Goal: Information Seeking & Learning: Find specific page/section

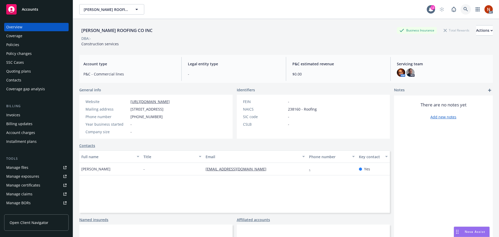
click at [464, 10] on icon at bounding box center [466, 9] width 5 height 5
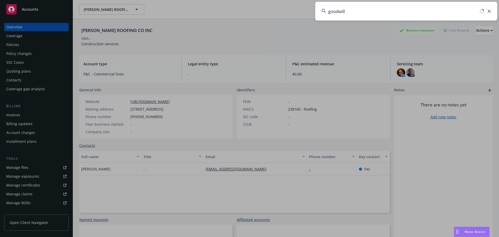
click at [355, 9] on input "goodwill" at bounding box center [407, 11] width 182 height 19
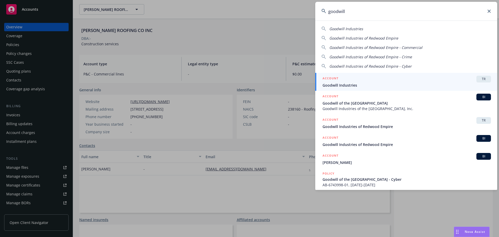
type input "goodwill"
click at [352, 103] on span "Goodwill of the [GEOGRAPHIC_DATA]" at bounding box center [407, 102] width 169 height 5
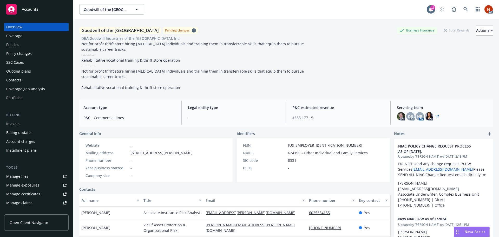
click at [27, 42] on div "Policies" at bounding box center [36, 45] width 60 height 8
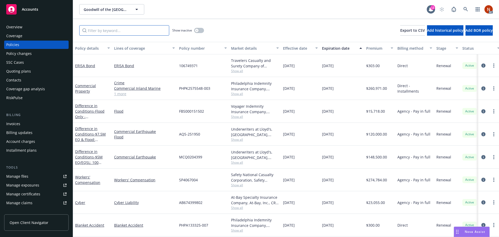
click at [131, 27] on input "Filter by keyword..." at bounding box center [124, 30] width 90 height 10
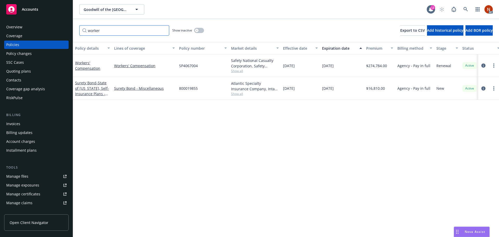
type input "worker"
drag, startPoint x: 393, startPoint y: 65, endPoint x: 365, endPoint y: 64, distance: 27.3
click at [365, 64] on div "$274,784.00" at bounding box center [379, 65] width 31 height 23
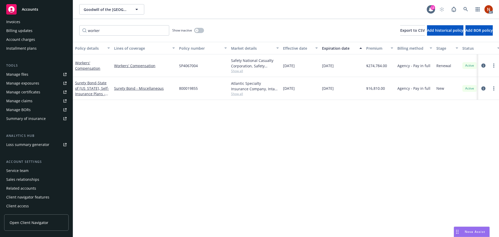
click at [24, 74] on div "Manage files" at bounding box center [17, 74] width 22 height 8
click at [194, 30] on div "Show inactive" at bounding box center [188, 30] width 32 height 10
click at [196, 30] on div "button" at bounding box center [197, 31] width 4 height 4
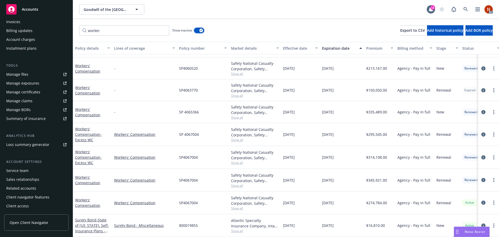
scroll to position [100, 0]
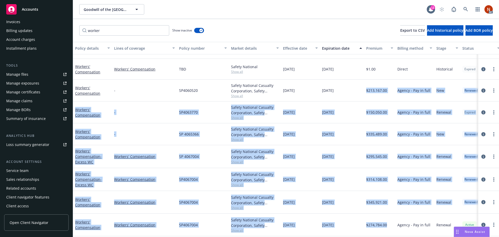
drag, startPoint x: 365, startPoint y: 90, endPoint x: 393, endPoint y: 225, distance: 138.0
click at [393, 225] on div "Workers' Compensation Workers' Compensation TBD Safety National Show all 06/01/…" at bounding box center [324, 131] width 502 height 229
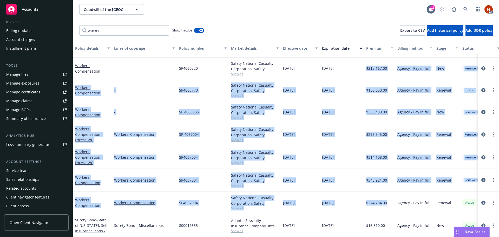
scroll to position [126, 0]
click at [366, 63] on div "$213,167.00" at bounding box center [379, 68] width 31 height 22
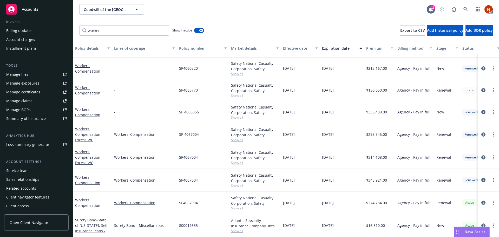
drag, startPoint x: 363, startPoint y: 63, endPoint x: 436, endPoint y: 224, distance: 176.9
click at [436, 224] on div "Workers' Compensation Workers' Compensation TBD Safety National Show all 06/01/…" at bounding box center [324, 130] width 502 height 187
click at [307, 25] on div "worker Show inactive Export to CSV Add historical policy Add BOR policy" at bounding box center [286, 30] width 426 height 23
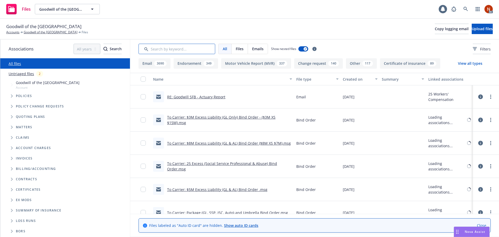
click at [167, 50] on input "Search by keyword..." at bounding box center [177, 49] width 77 height 10
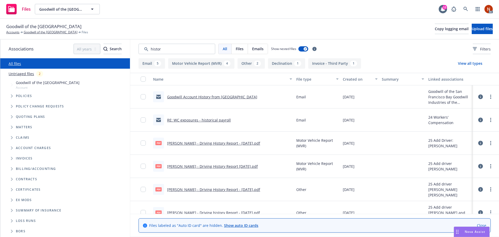
click at [355, 75] on button "Created on" at bounding box center [360, 79] width 39 height 12
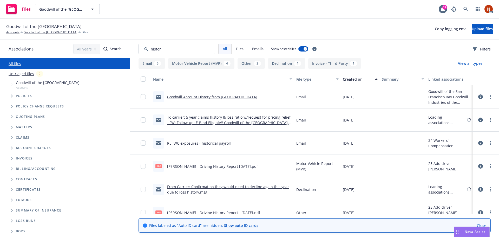
click at [354, 80] on div "Created on" at bounding box center [357, 78] width 29 height 5
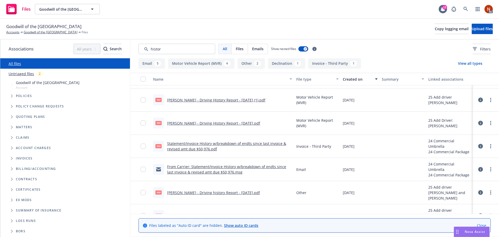
scroll to position [52, 0]
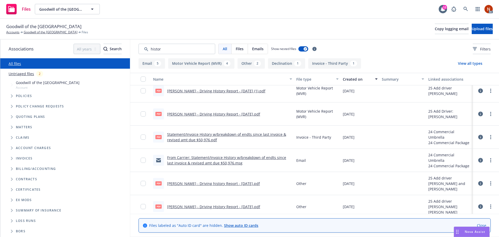
click at [229, 162] on link "From Carrier: Statement/Invoice History w/breakdown of endts since last invoice…" at bounding box center [226, 160] width 119 height 10
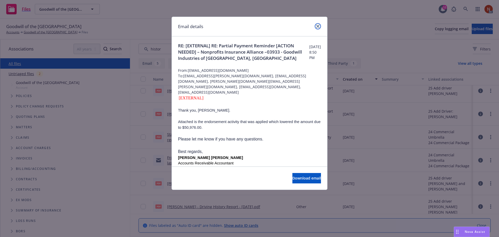
click at [317, 25] on icon "close" at bounding box center [318, 26] width 3 height 3
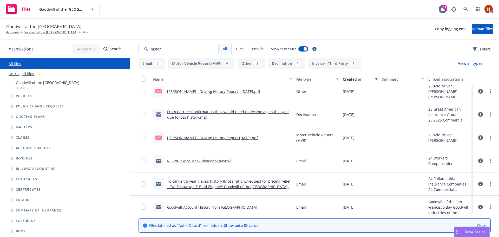
scroll to position [171, 0]
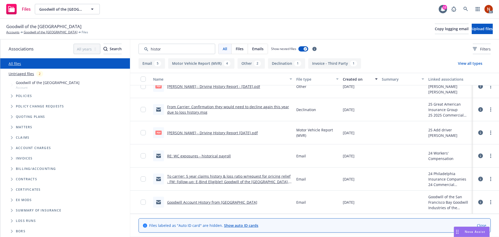
click at [216, 157] on link "RE: WC exposures - historical payroll" at bounding box center [199, 155] width 64 height 5
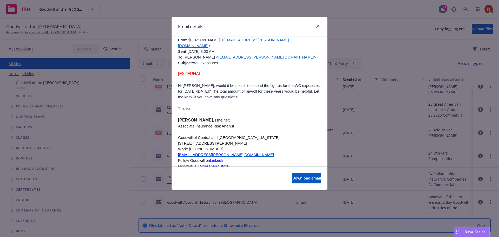
scroll to position [572, 0]
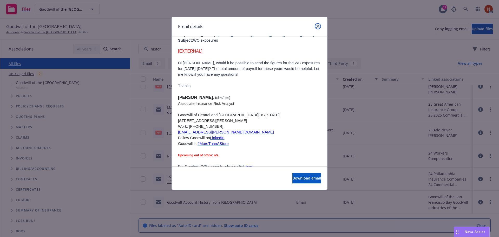
click at [319, 26] on icon "close" at bounding box center [318, 26] width 3 height 3
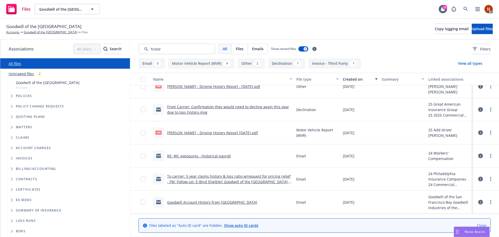
click at [216, 204] on link "Goodwill Account History from [GEOGRAPHIC_DATA]" at bounding box center [212, 202] width 90 height 5
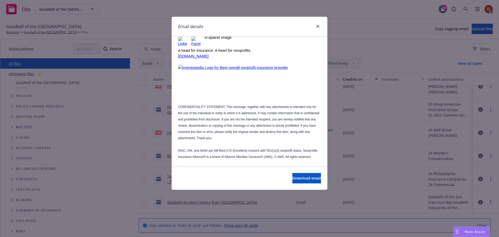
scroll to position [287, 0]
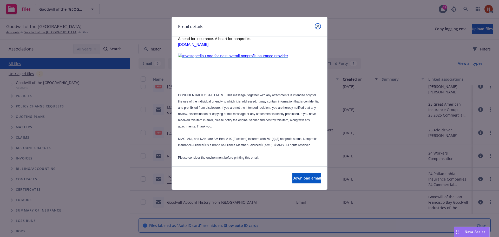
click at [319, 27] on icon "close" at bounding box center [318, 26] width 3 height 3
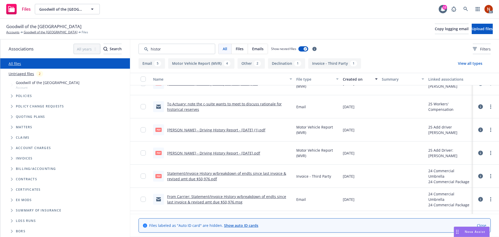
scroll to position [0, 0]
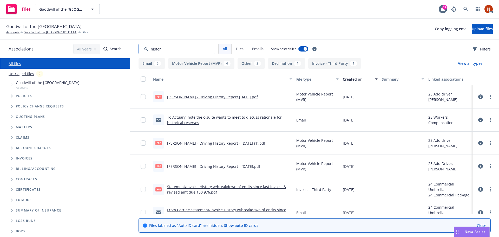
click at [164, 49] on input "Search by keyword..." at bounding box center [177, 49] width 77 height 10
drag, startPoint x: 170, startPoint y: 48, endPoint x: 131, endPoint y: 47, distance: 39.1
click at [131, 47] on div "All Files Emails Show nested files Filters" at bounding box center [314, 49] width 369 height 19
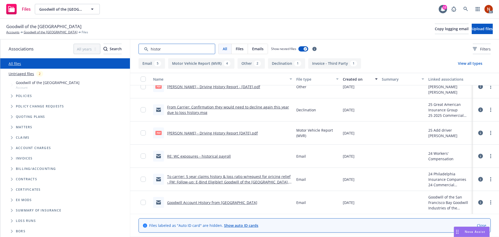
scroll to position [171, 0]
click at [174, 49] on input "Search by keyword..." at bounding box center [177, 49] width 77 height 10
drag, startPoint x: 177, startPoint y: 49, endPoint x: 128, endPoint y: 49, distance: 48.6
click at [128, 49] on div "Associations All years 2027 2026 2025 2024 2023 2022 2021 2020 2019 2018 2017 2…" at bounding box center [249, 138] width 499 height 197
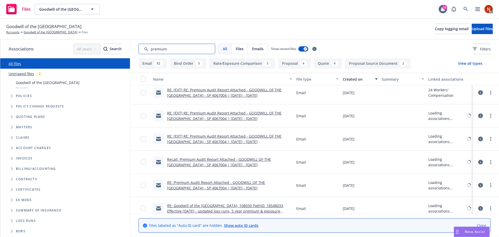
scroll to position [0, 0]
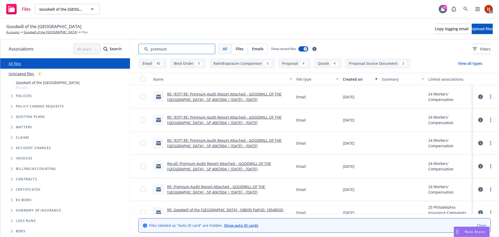
type input "premium"
click at [248, 97] on link "RE: [EXT] RE: Premium Audit Report Attached - GOODWILL OF THE [GEOGRAPHIC_DATA]…" at bounding box center [224, 97] width 114 height 10
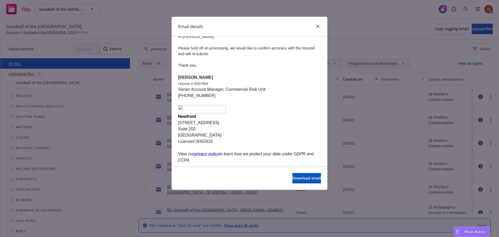
scroll to position [208, 0]
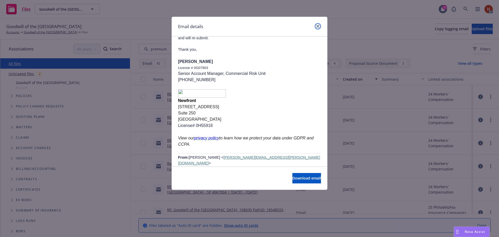
click at [318, 26] on icon "close" at bounding box center [318, 26] width 3 height 3
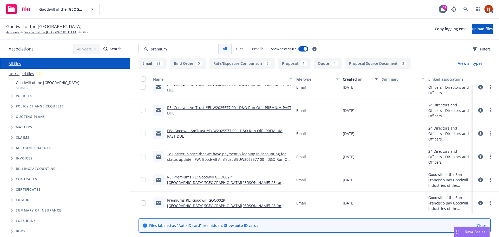
scroll to position [1327, 0]
